Goal: Information Seeking & Learning: Learn about a topic

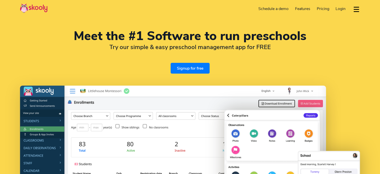
select select "en"
select select "60"
select select "[GEOGRAPHIC_DATA]"
select select "[GEOGRAPHIC_DATA]/Kuala_Lumpur"
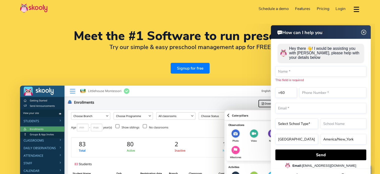
click at [321, 7] on span "Pricing" at bounding box center [323, 9] width 13 height 6
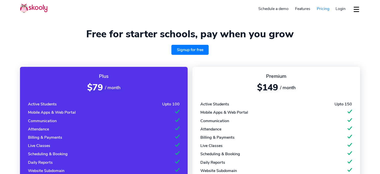
select select "en"
select select "60"
select select "[GEOGRAPHIC_DATA]"
select select "[GEOGRAPHIC_DATA]/Kuala_Lumpur"
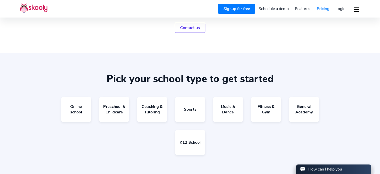
scroll to position [250, 0]
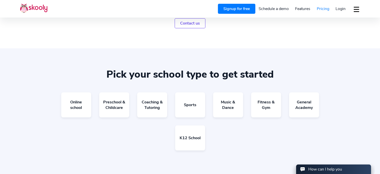
click at [262, 9] on link "Schedule a demo" at bounding box center [274, 9] width 37 height 8
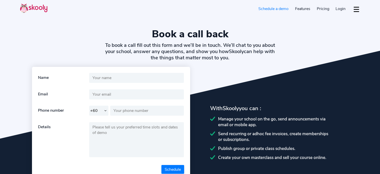
select select "60"
select select "en"
select select "60"
select select "[GEOGRAPHIC_DATA]"
select select "[GEOGRAPHIC_DATA]/Kuala_Lumpur"
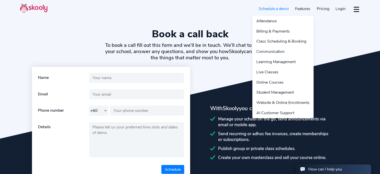
click at [302, 7] on link "Features" at bounding box center [303, 9] width 22 height 8
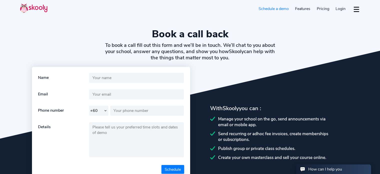
click at [322, 9] on span "Pricing" at bounding box center [323, 9] width 13 height 6
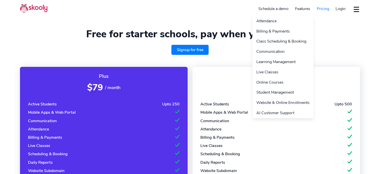
select select "en"
select select "60"
select select "[GEOGRAPHIC_DATA]"
select select "[GEOGRAPHIC_DATA]/Kuala_Lumpur"
